Goal: Navigation & Orientation: Find specific page/section

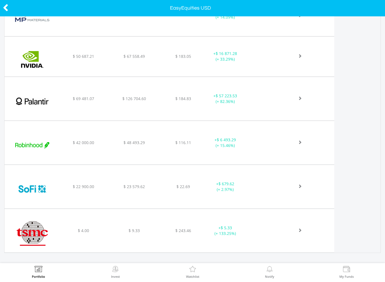
scroll to position [391, 0]
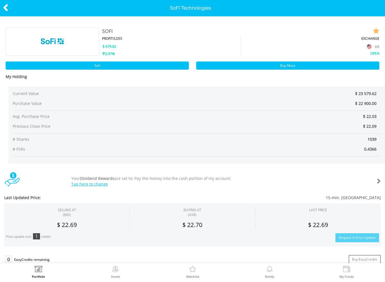
click at [5, 6] on icon at bounding box center [6, 7] width 6 height 11
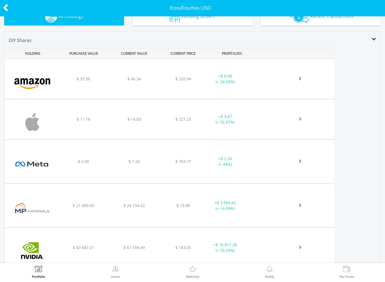
scroll to position [199, 0]
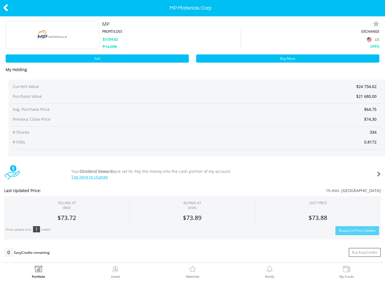
scroll to position [-1, 0]
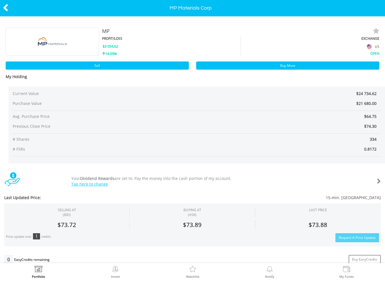
click at [6, 9] on icon at bounding box center [6, 7] width 6 height 11
click at [6, 8] on icon at bounding box center [6, 7] width 6 height 11
